Goal: Task Accomplishment & Management: Complete application form

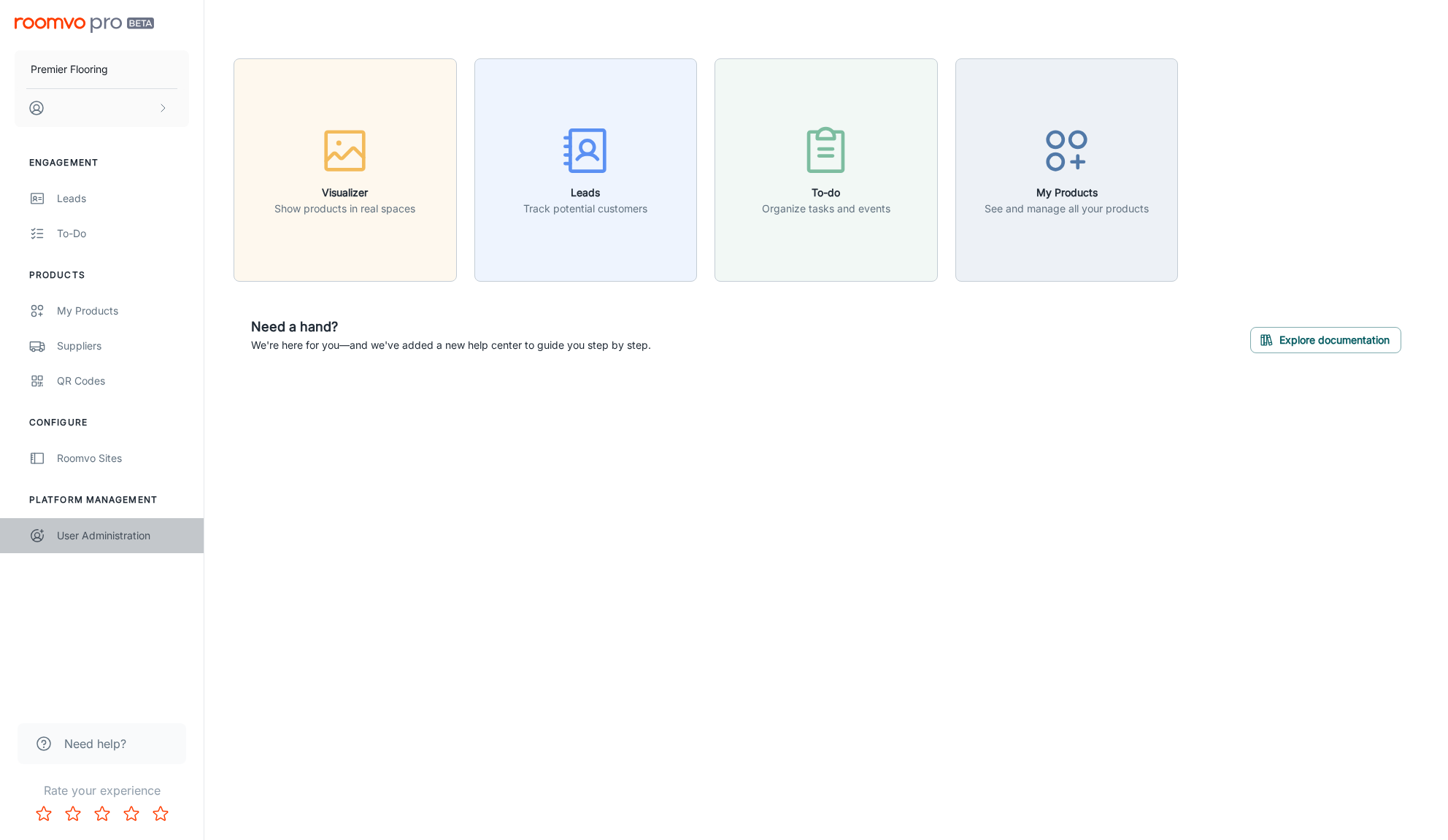
click at [85, 536] on div "User Administration" at bounding box center [123, 535] width 132 height 16
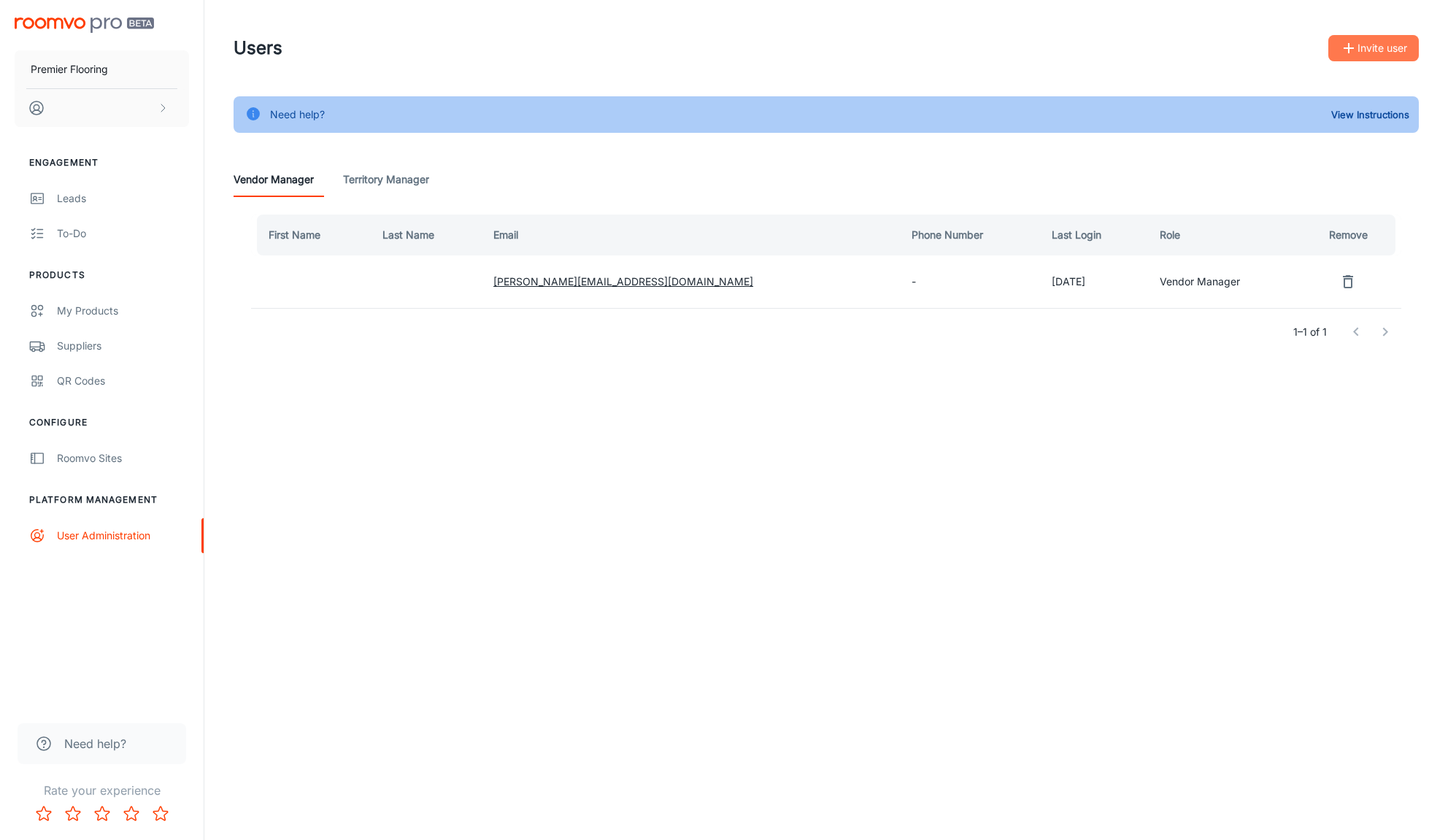
click at [1379, 46] on button "Invite user" at bounding box center [1373, 48] width 90 height 26
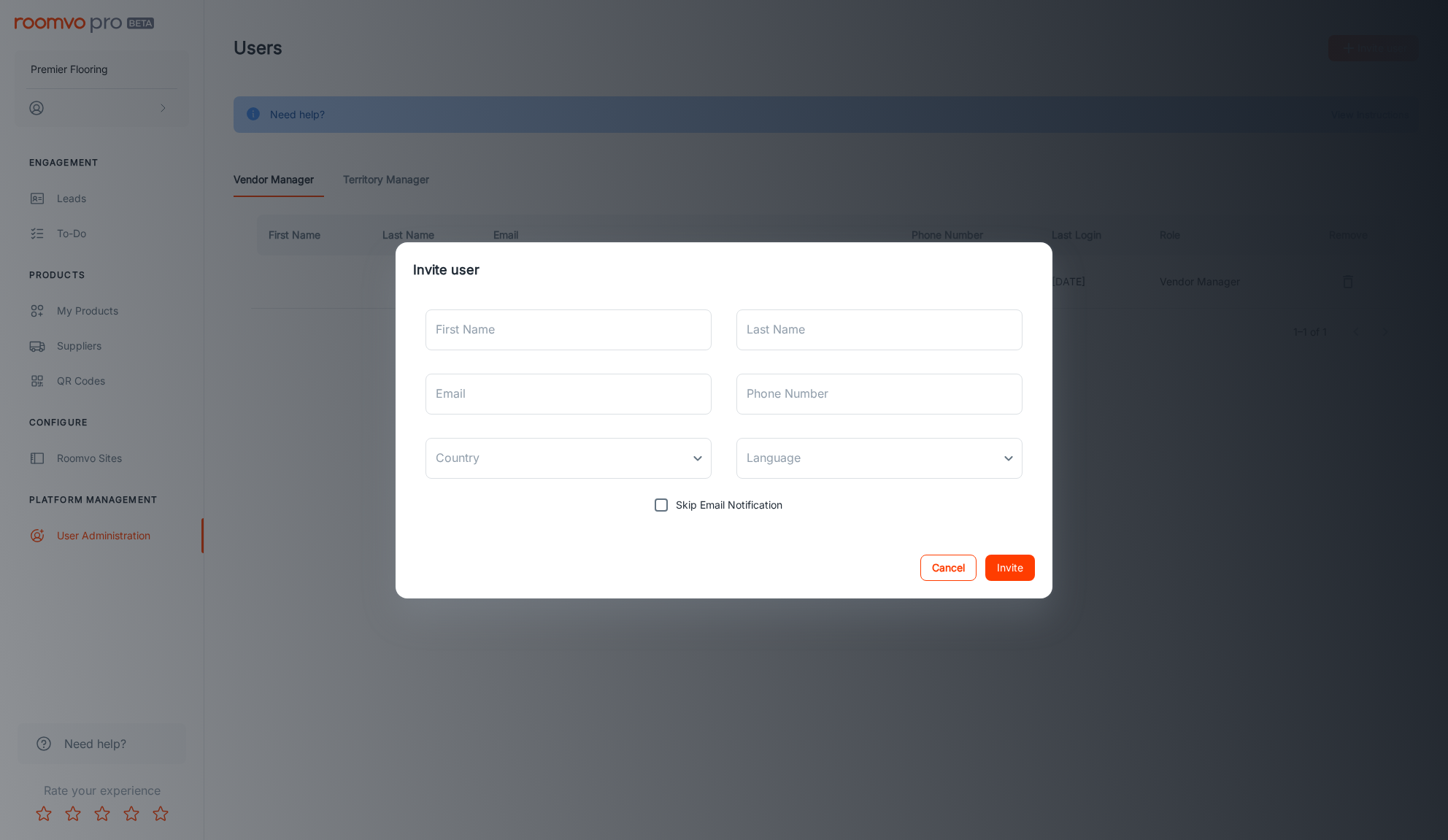
click at [956, 563] on button "Cancel" at bounding box center [949, 568] width 56 height 26
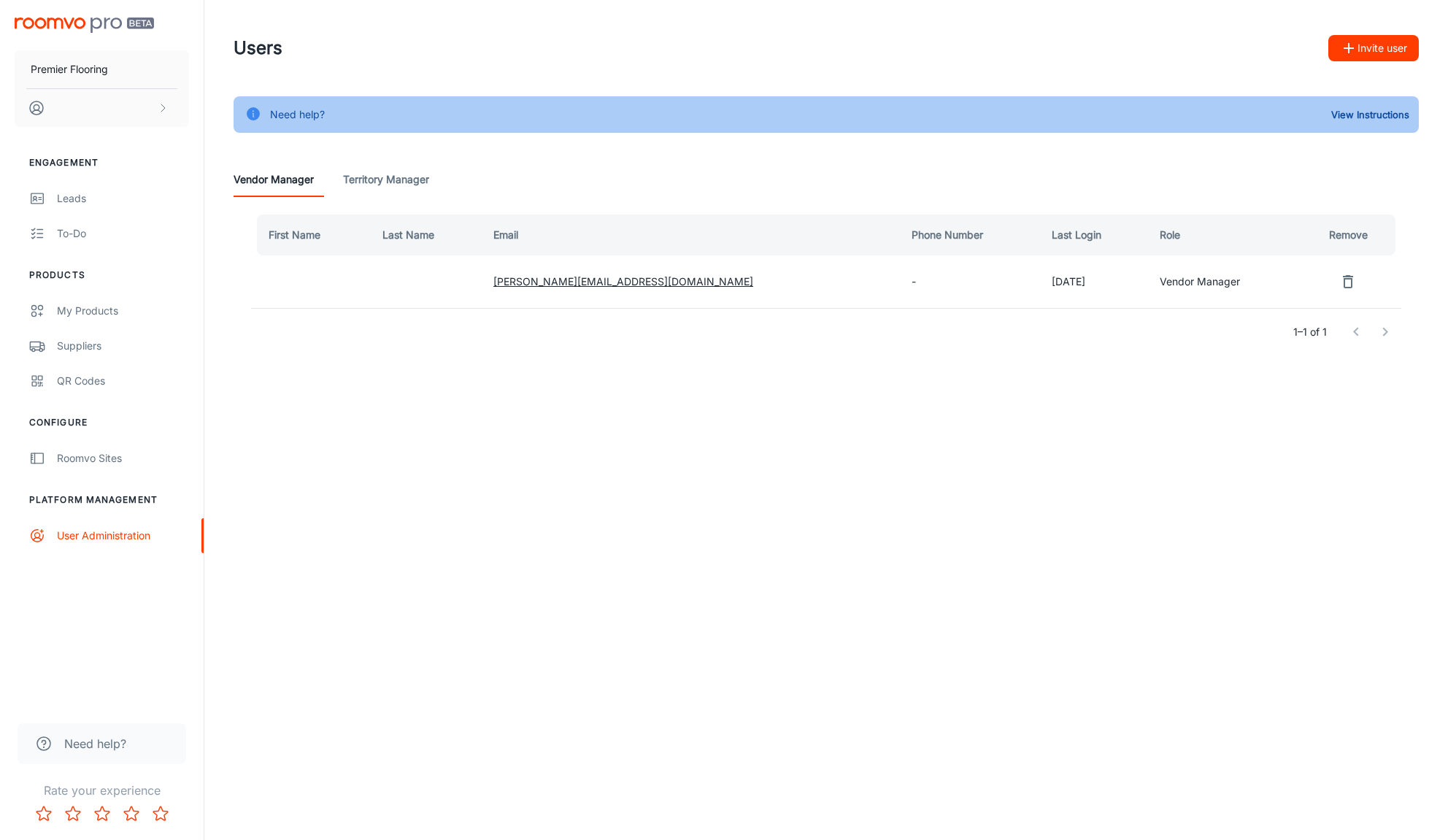
click at [371, 181] on Manager "Territory Manager" at bounding box center [386, 179] width 86 height 35
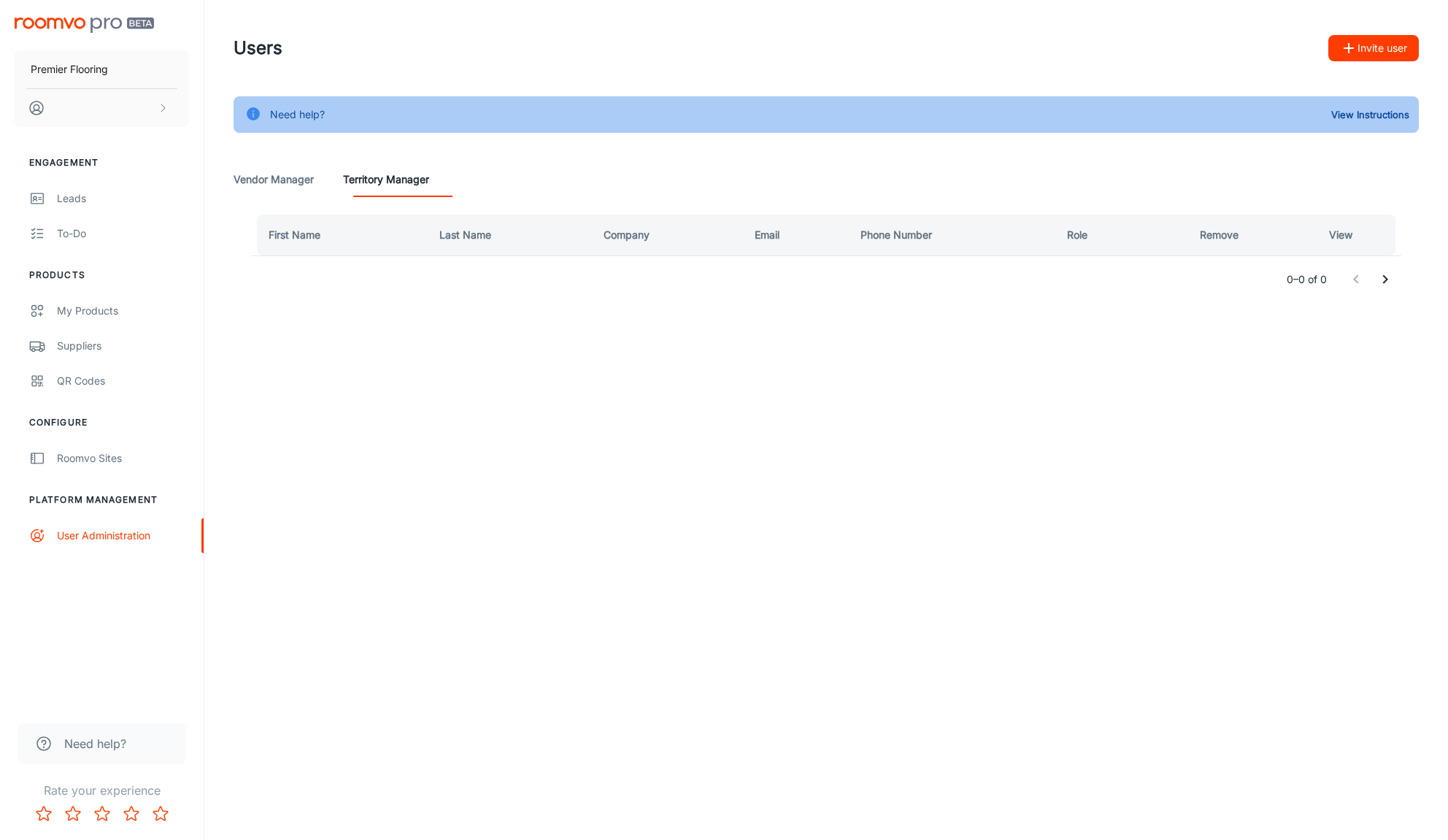
click at [278, 184] on Manager "Vendor Manager" at bounding box center [273, 179] width 80 height 35
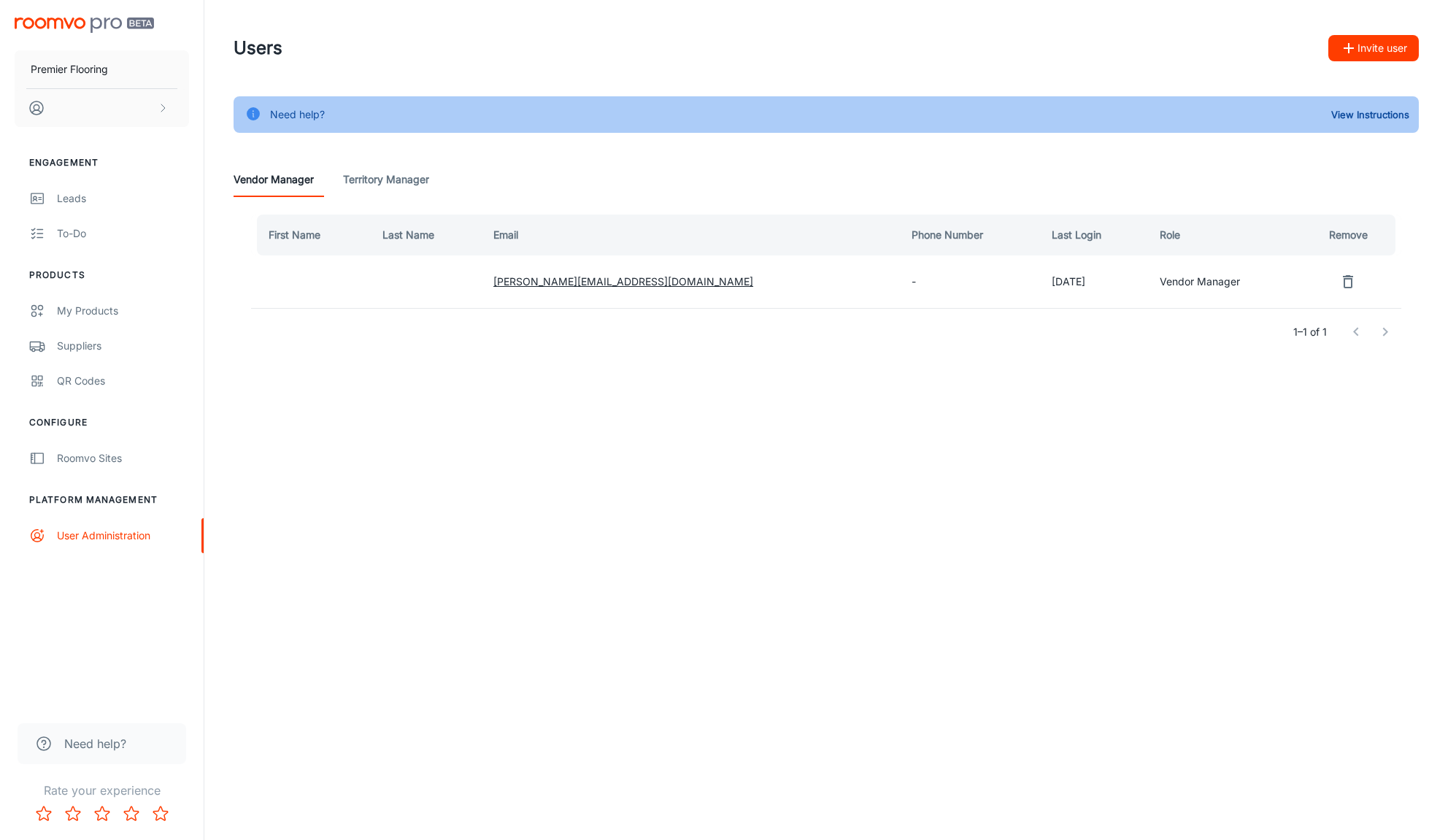
click at [1379, 45] on button "Invite user" at bounding box center [1373, 48] width 90 height 26
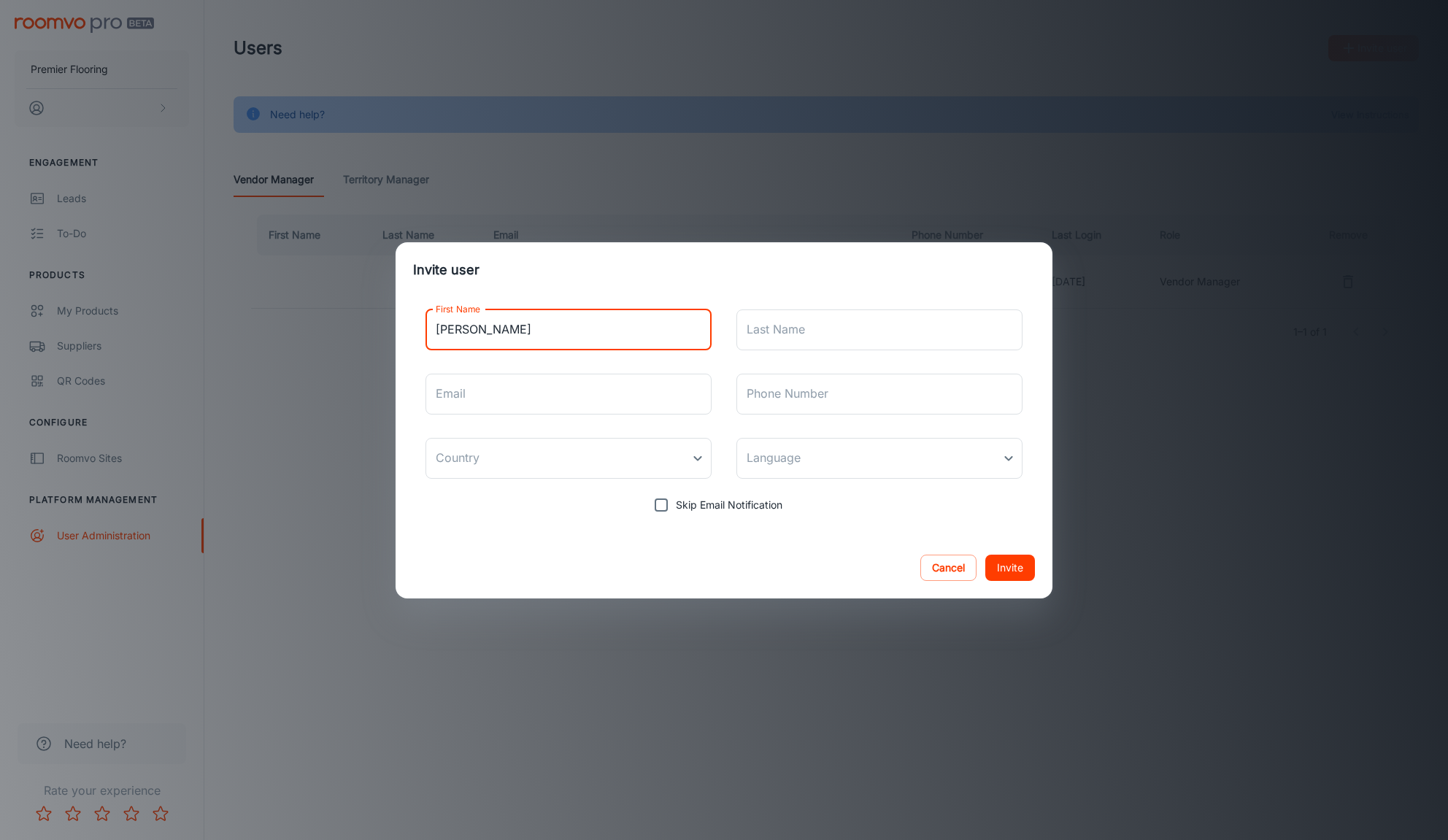
type input "[PERSON_NAME]"
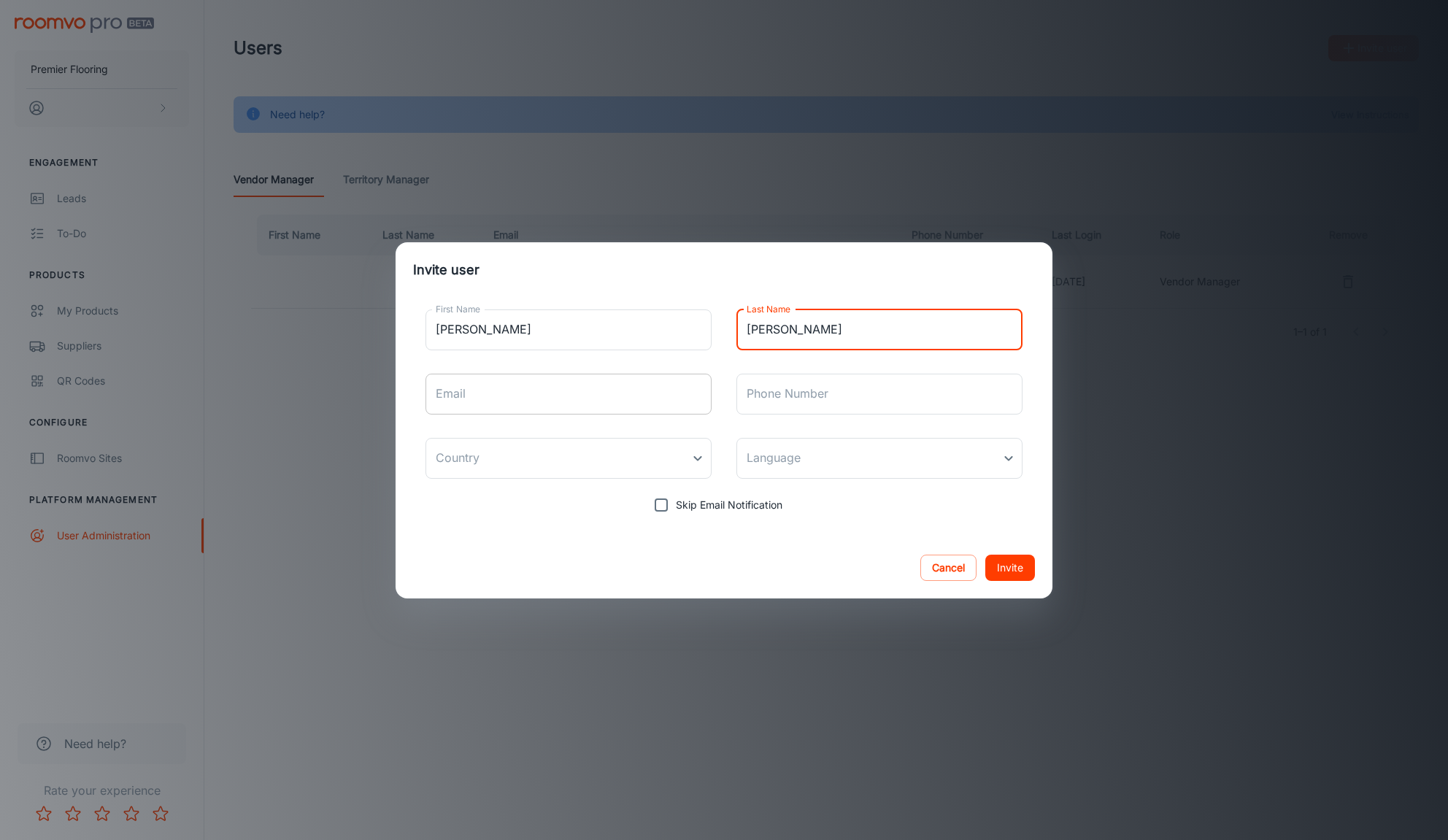
type input "[PERSON_NAME]"
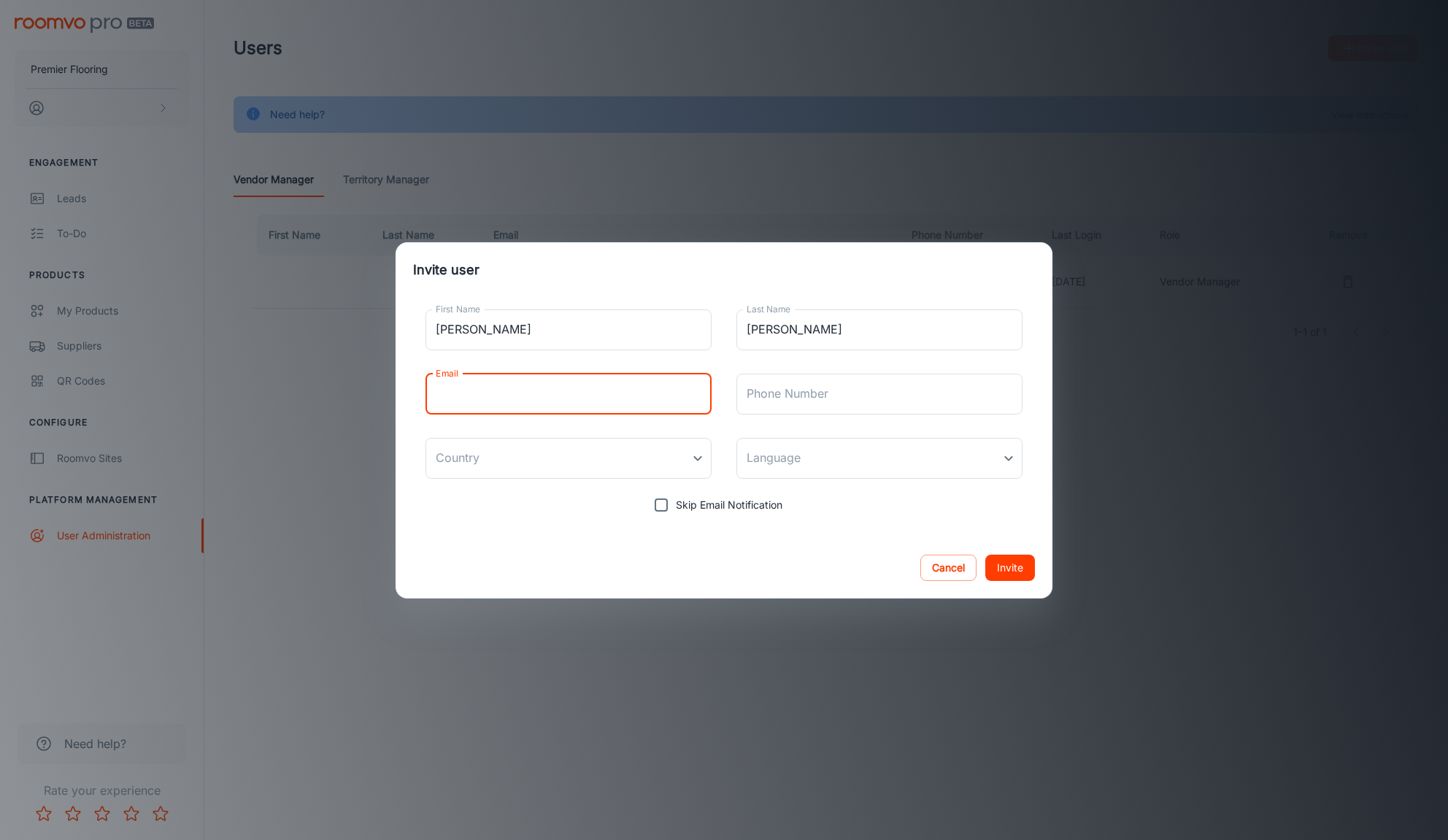
paste input "[EMAIL_ADDRESS][DOMAIN_NAME]"
type input "[EMAIL_ADDRESS][DOMAIN_NAME]"
click at [524, 454] on body "Premier Flooring Engagement Leads To-do Products My Products Suppliers QR Codes…" at bounding box center [724, 420] width 1448 height 840
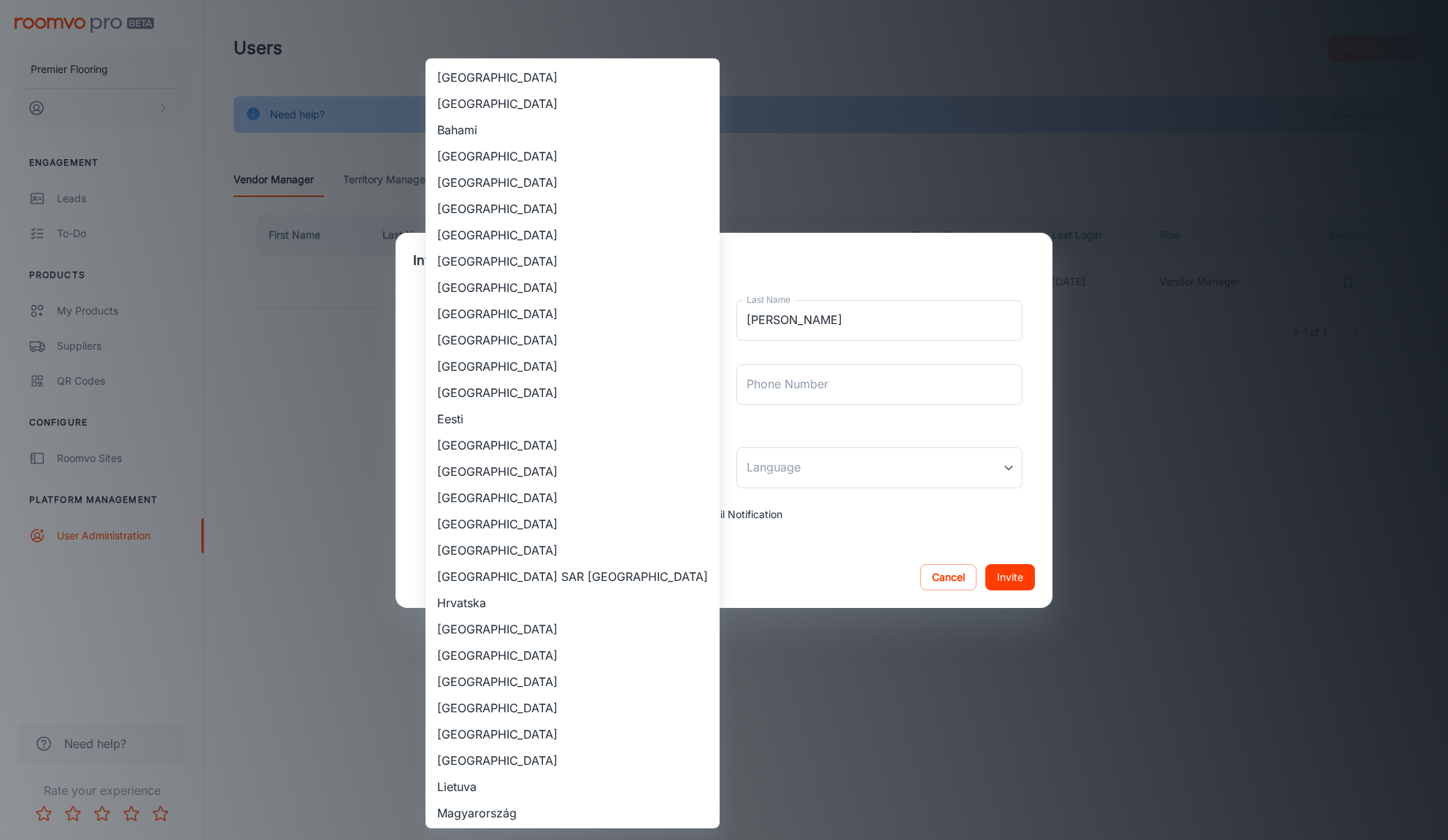
scroll to position [1131, 0]
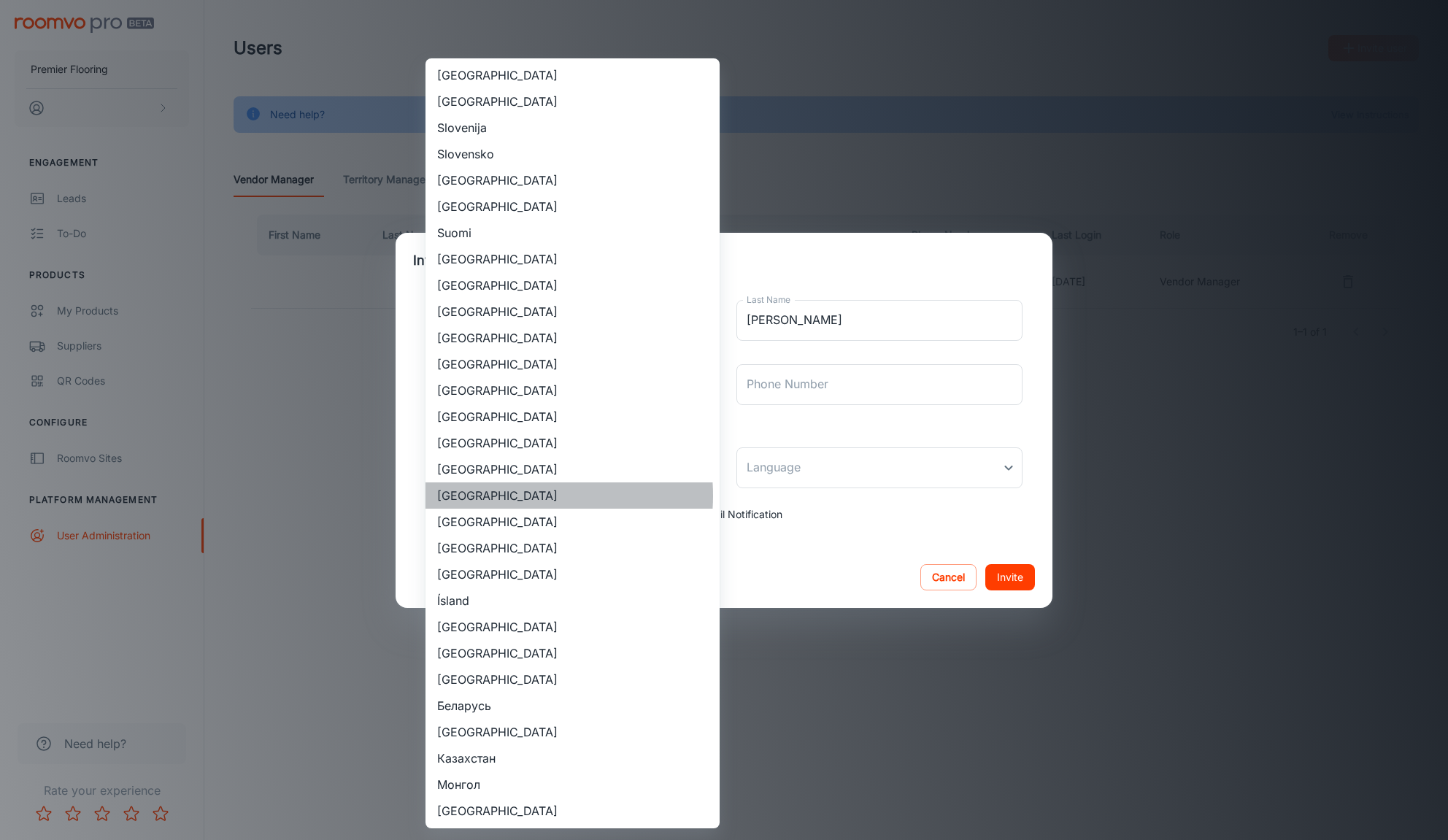
click at [512, 496] on li "[GEOGRAPHIC_DATA]" at bounding box center [572, 495] width 294 height 26
type input "[GEOGRAPHIC_DATA]"
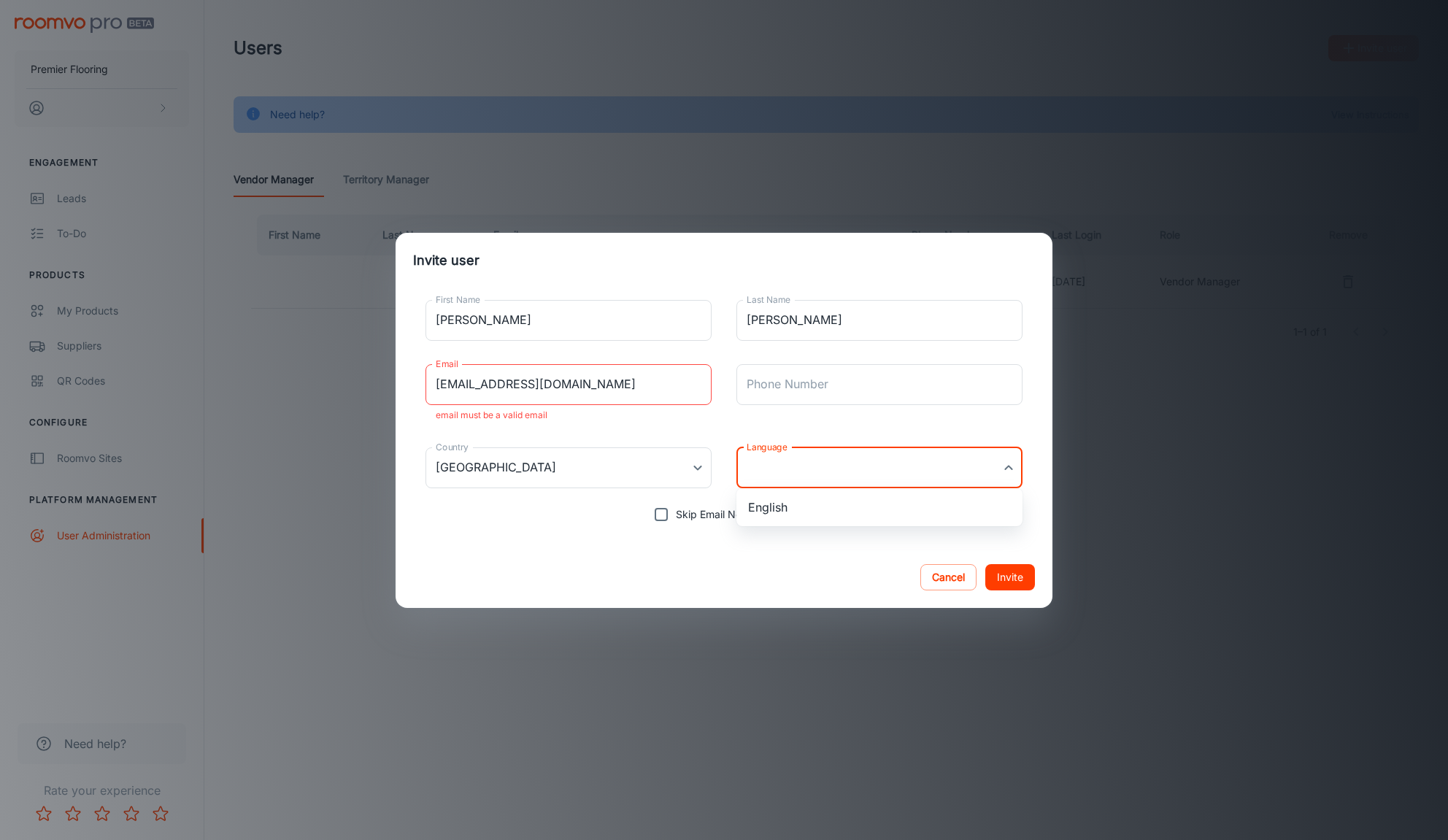
click at [788, 475] on body "Premier Flooring Engagement Leads To-do Products My Products Suppliers QR Codes…" at bounding box center [724, 420] width 1448 height 840
click at [787, 505] on li "English" at bounding box center [879, 507] width 286 height 26
type input "en-us"
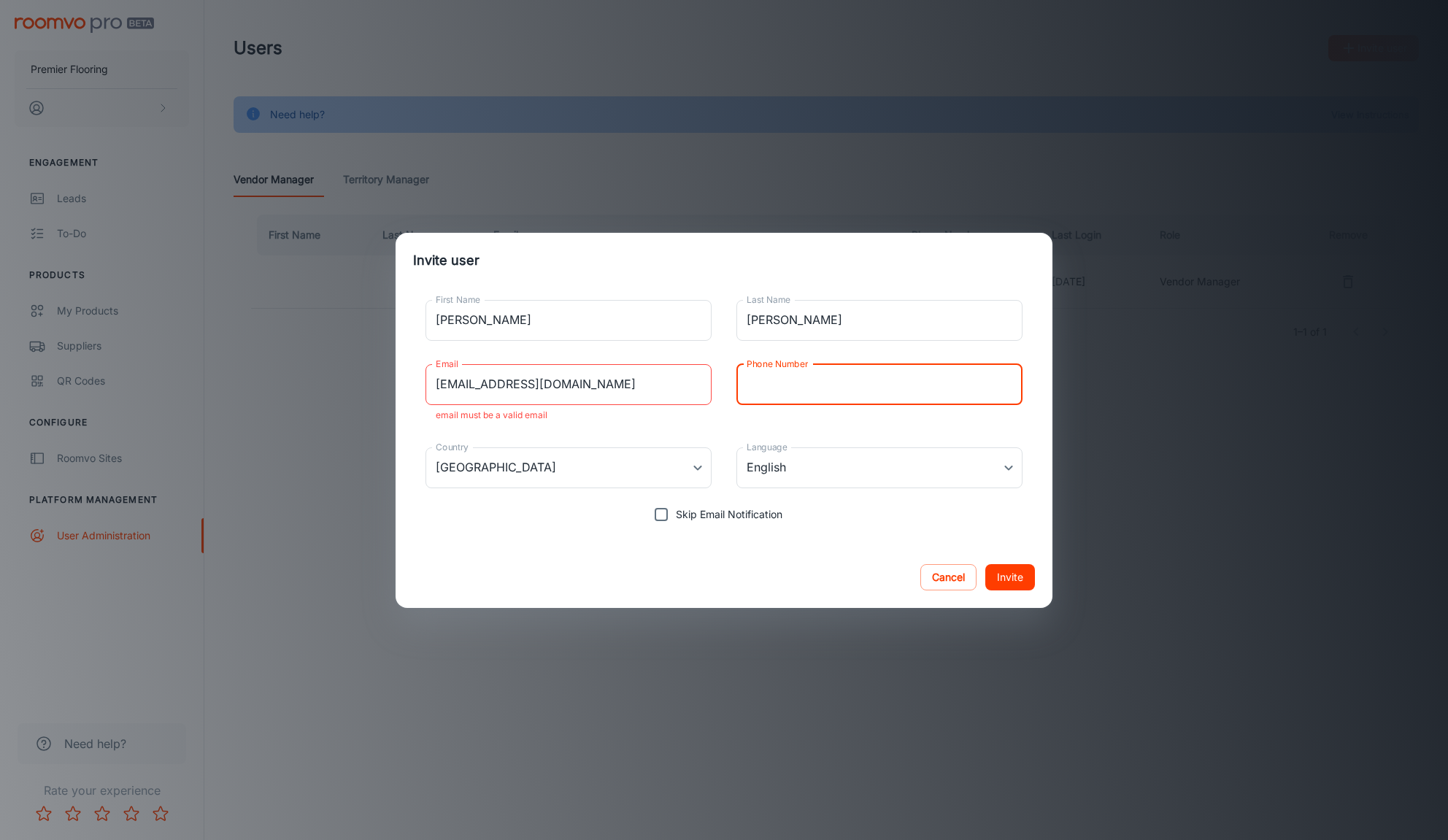
click at [1015, 575] on button "Invite" at bounding box center [1010, 577] width 50 height 26
click at [640, 550] on div "Cancel Invite" at bounding box center [724, 577] width 657 height 61
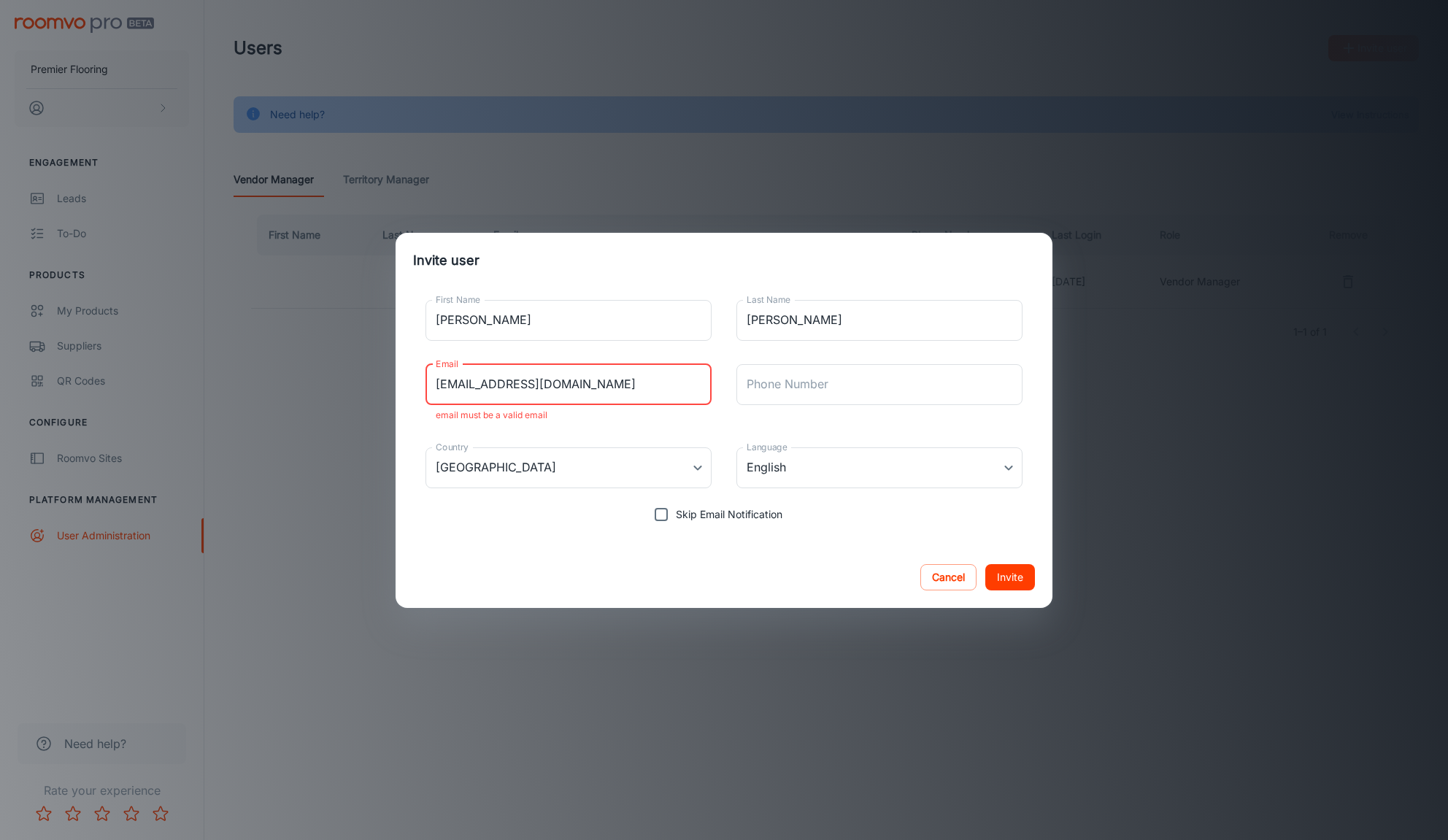
click at [573, 380] on input "[EMAIL_ADDRESS][DOMAIN_NAME]" at bounding box center [568, 384] width 286 height 41
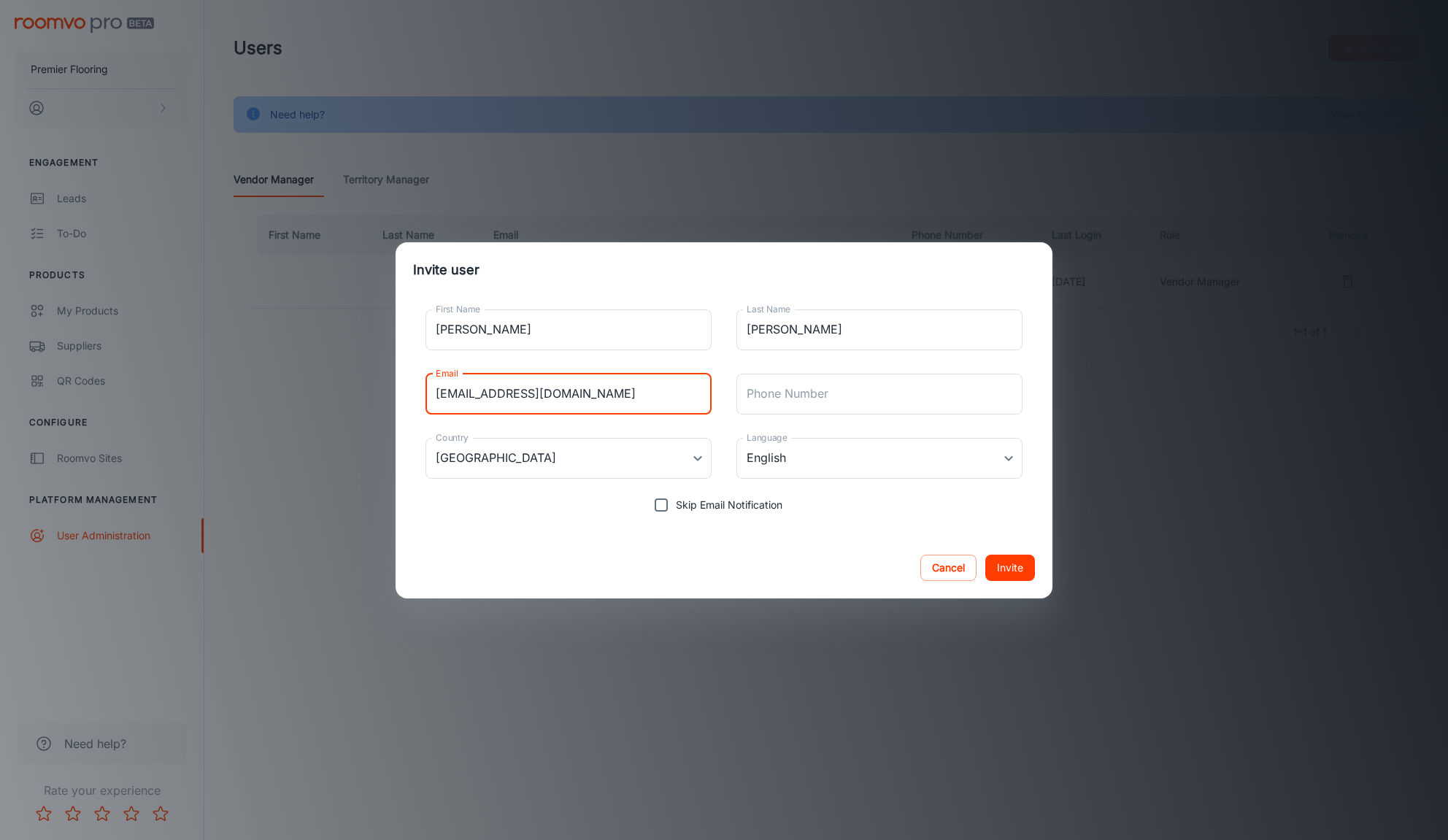
type input "[EMAIL_ADDRESS][DOMAIN_NAME]"
click at [649, 538] on div "Cancel Invite" at bounding box center [724, 567] width 657 height 61
click at [1014, 558] on button "Invite" at bounding box center [1010, 568] width 50 height 26
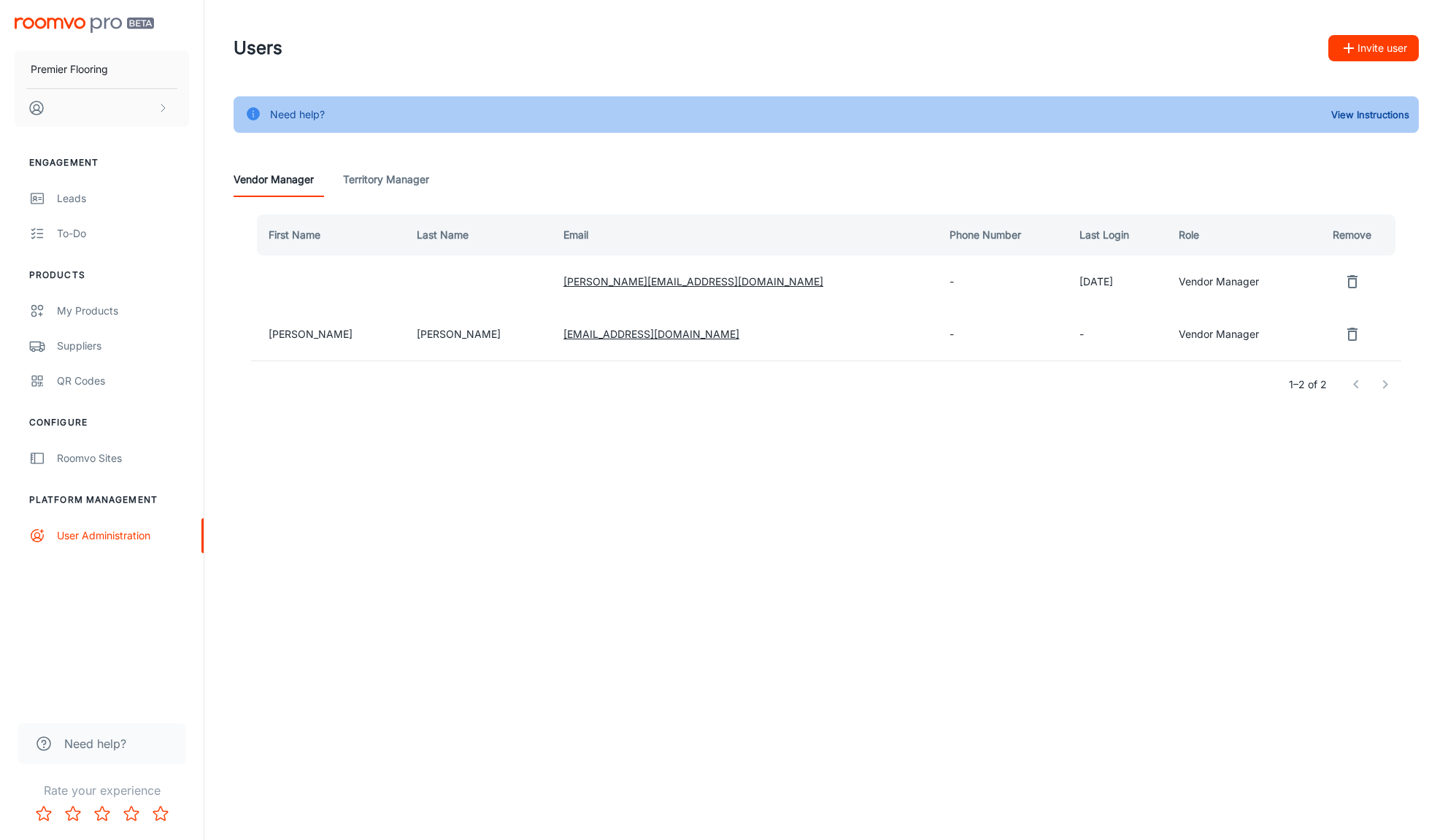
click at [1358, 48] on button "Invite user" at bounding box center [1373, 48] width 90 height 26
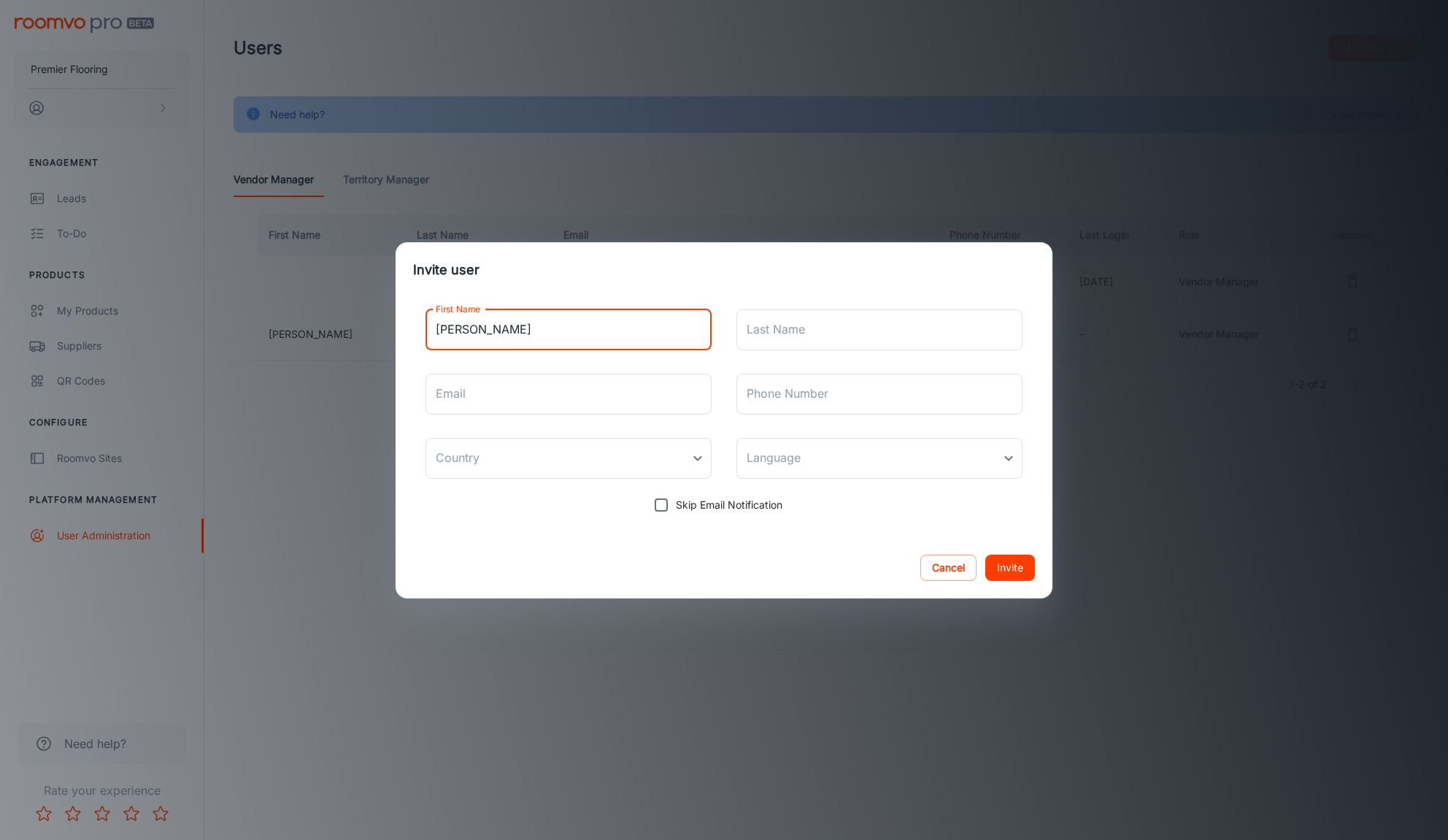
type input "[PERSON_NAME]"
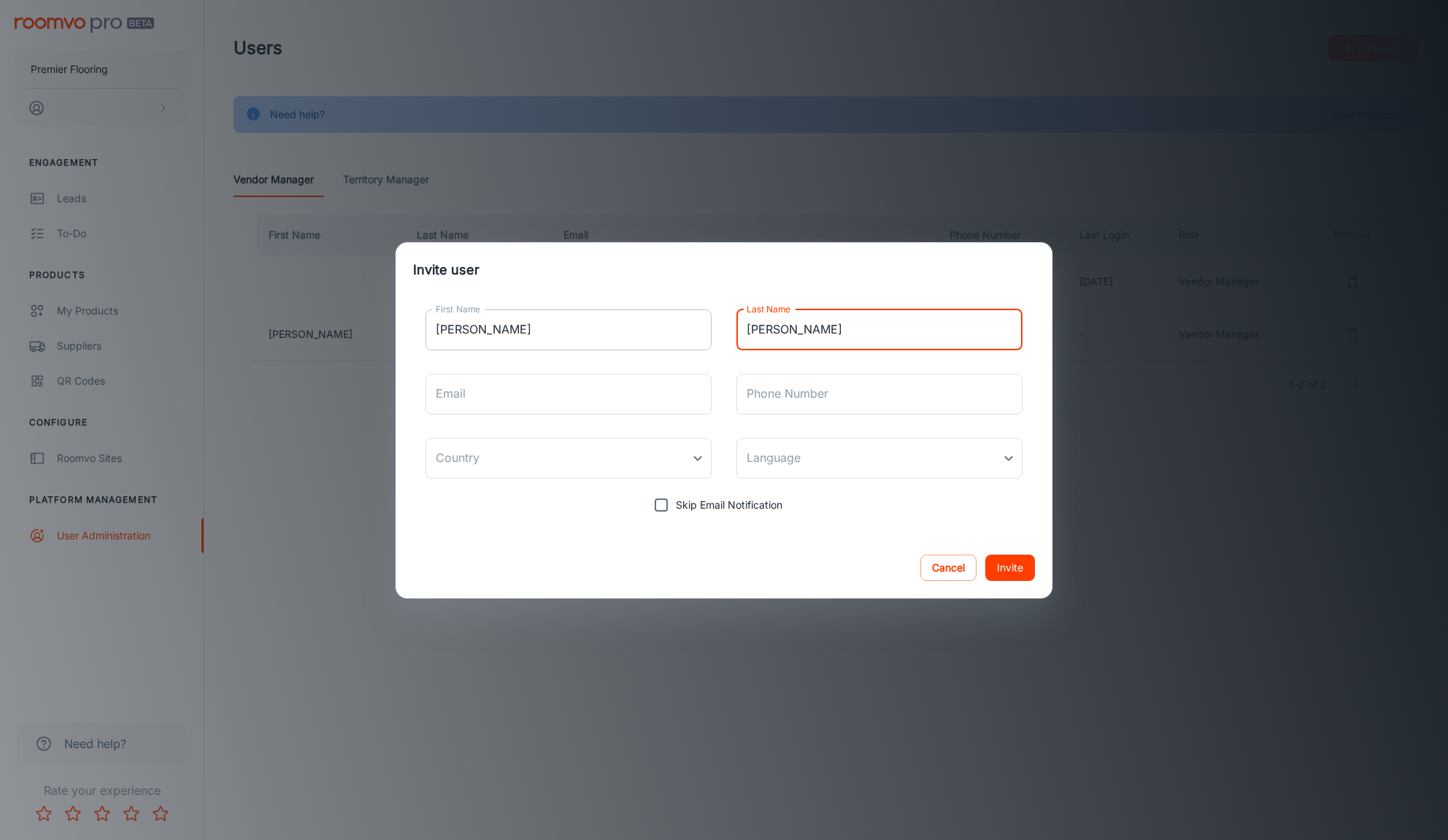
type input "[PERSON_NAME]"
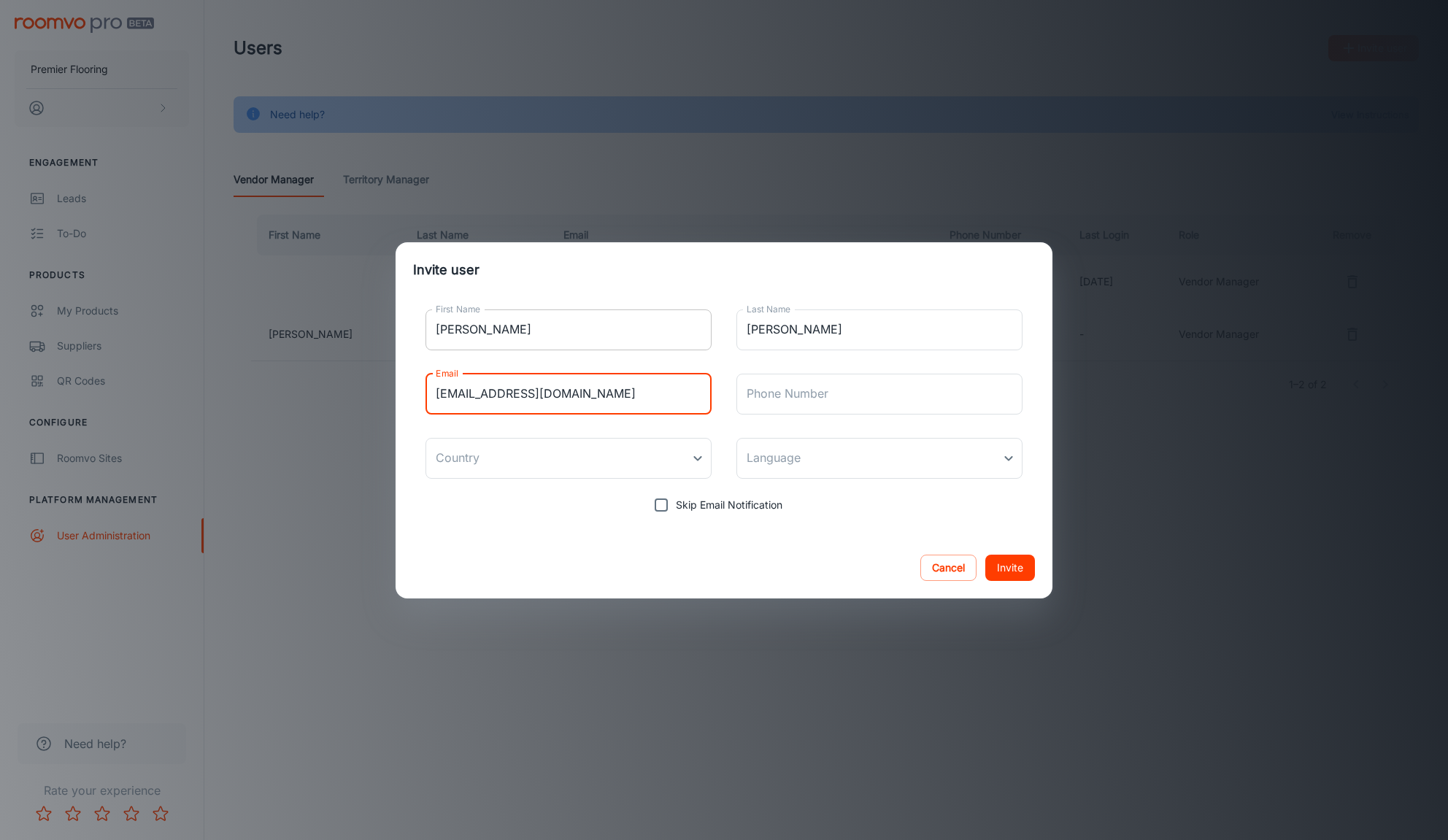
type input "[EMAIL_ADDRESS][DOMAIN_NAME]"
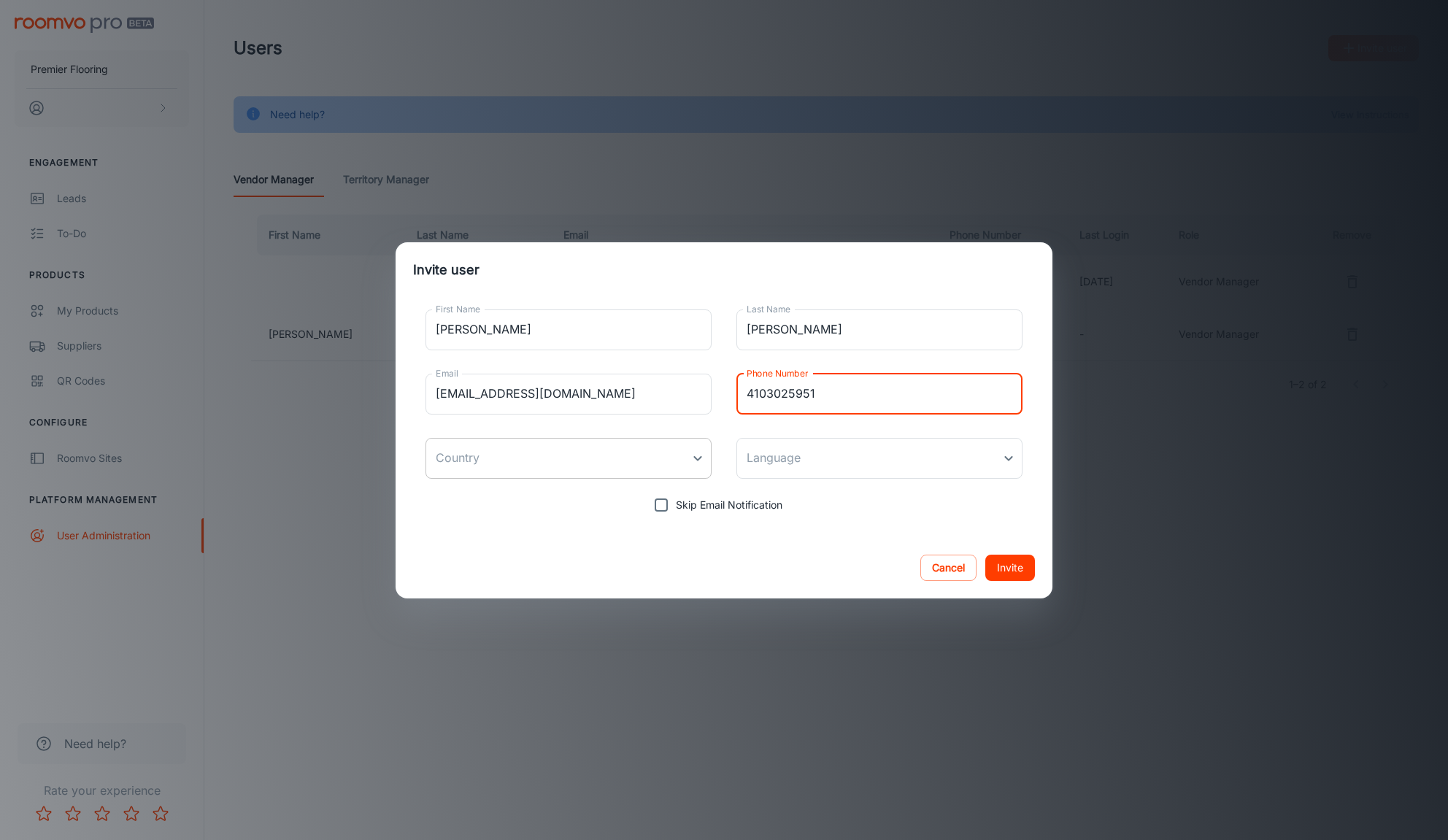
type input "4103025951"
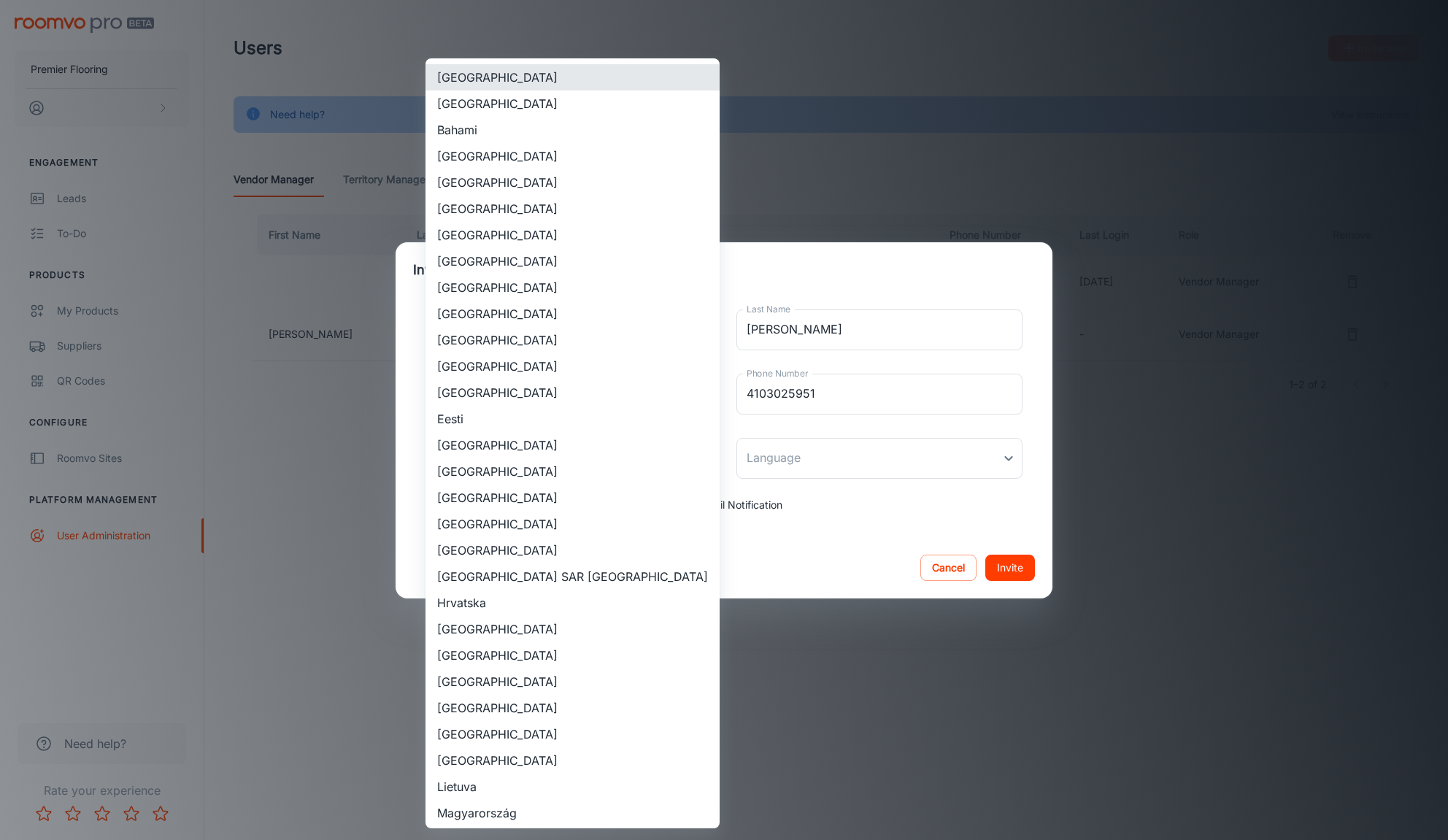
click at [473, 475] on body "Premier Flooring Engagement Leads To-do Products My Products Suppliers QR Codes…" at bounding box center [724, 420] width 1448 height 840
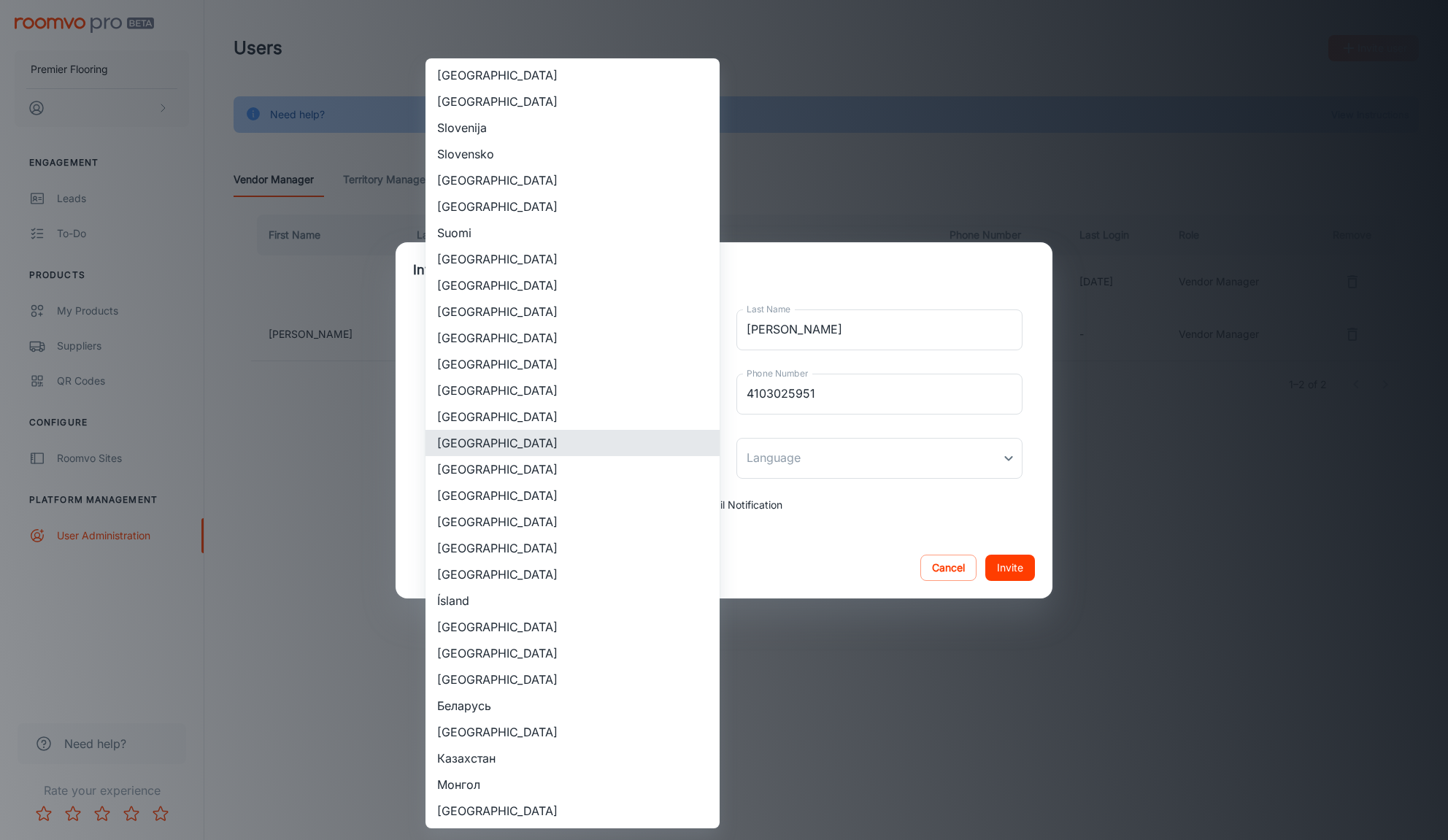
click at [479, 491] on li "[GEOGRAPHIC_DATA]" at bounding box center [572, 495] width 294 height 26
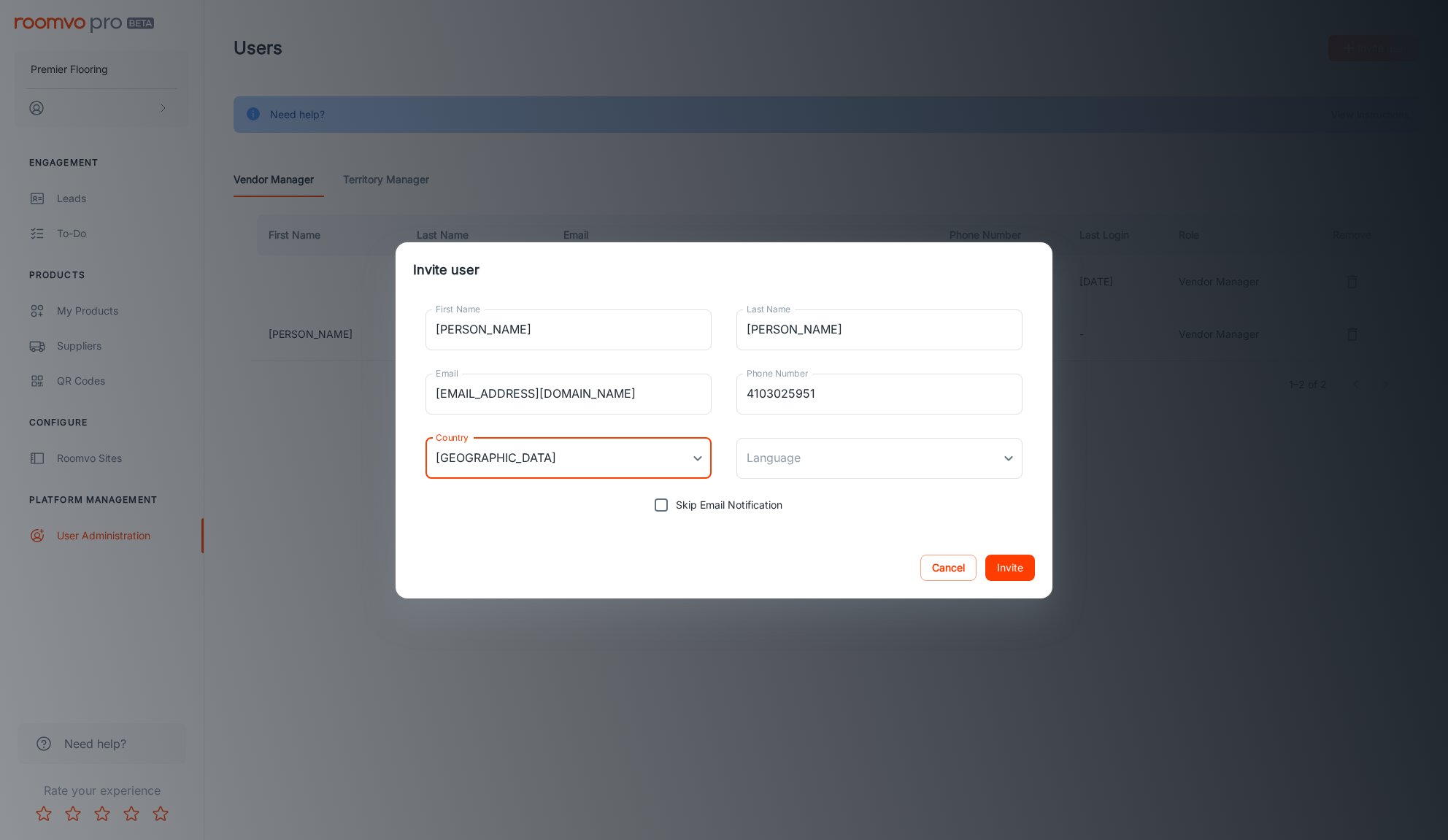
type input "[GEOGRAPHIC_DATA]"
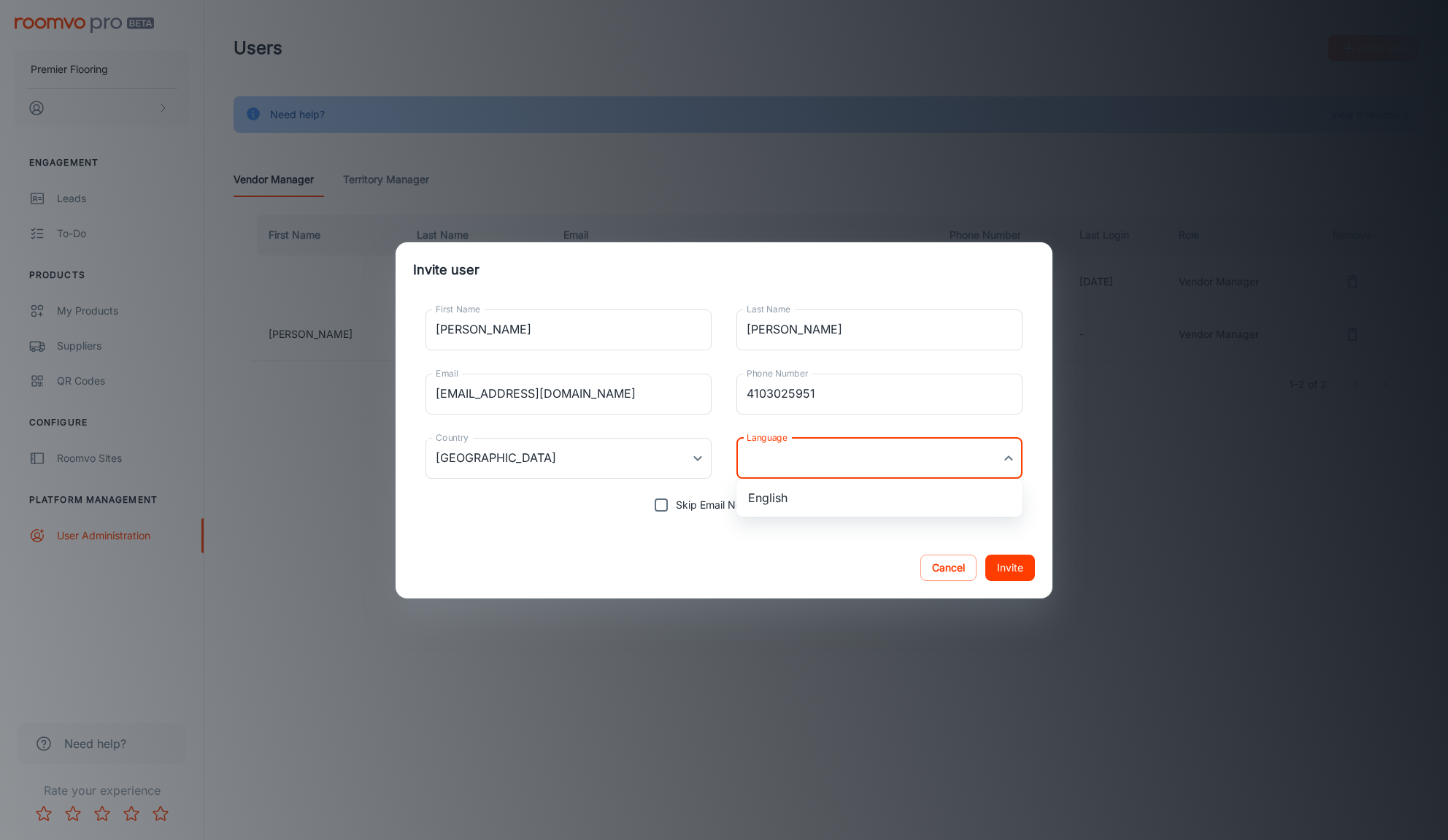
click at [817, 457] on body "Premier Flooring Engagement Leads To-do Products My Products Suppliers QR Codes…" at bounding box center [724, 420] width 1448 height 840
click at [800, 494] on li "English" at bounding box center [879, 498] width 286 height 26
type input "en-us"
click at [1021, 559] on button "Invite" at bounding box center [1010, 568] width 50 height 26
